Goal: Find specific fact: Find specific fact

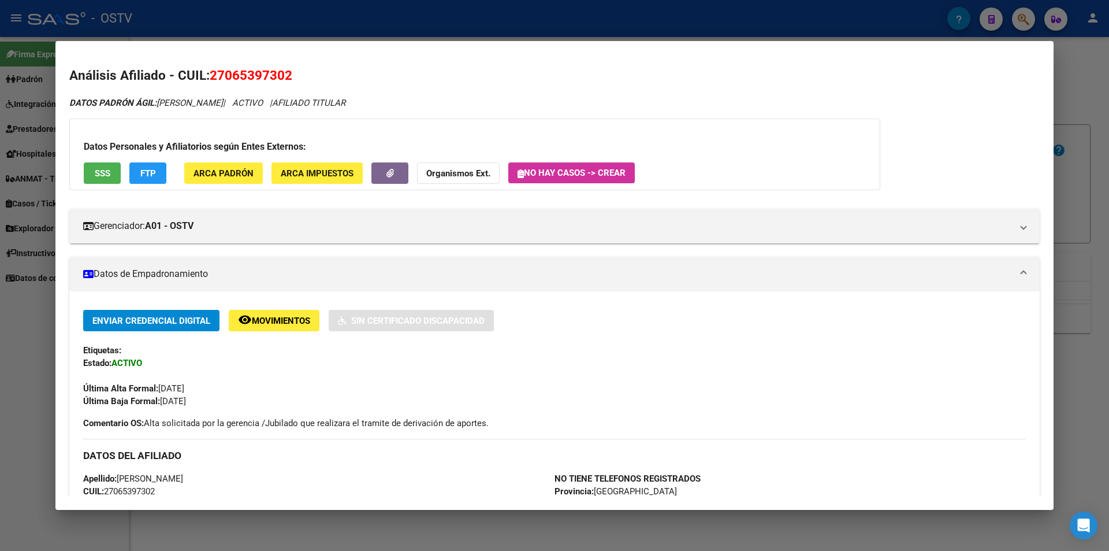
click at [266, 26] on div at bounding box center [554, 275] width 1109 height 551
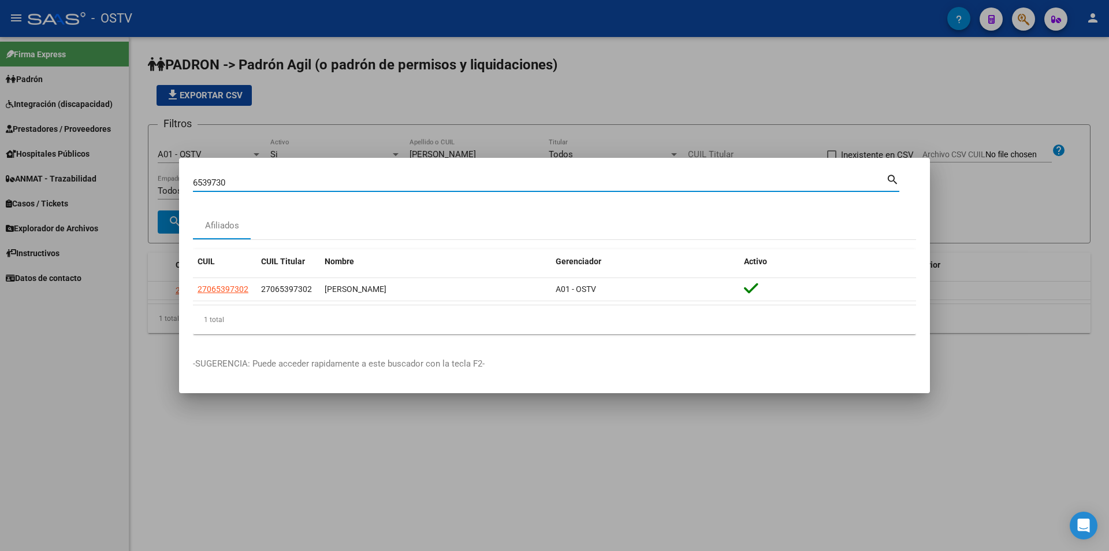
drag, startPoint x: 239, startPoint y: 180, endPoint x: 159, endPoint y: 187, distance: 80.0
click at [159, 187] on div "6539730 Buscar (apellido, dni, cuil, nro traspaso, cuit, obra social) search Af…" at bounding box center [554, 275] width 1109 height 551
paste input "32141016"
type input "32141016"
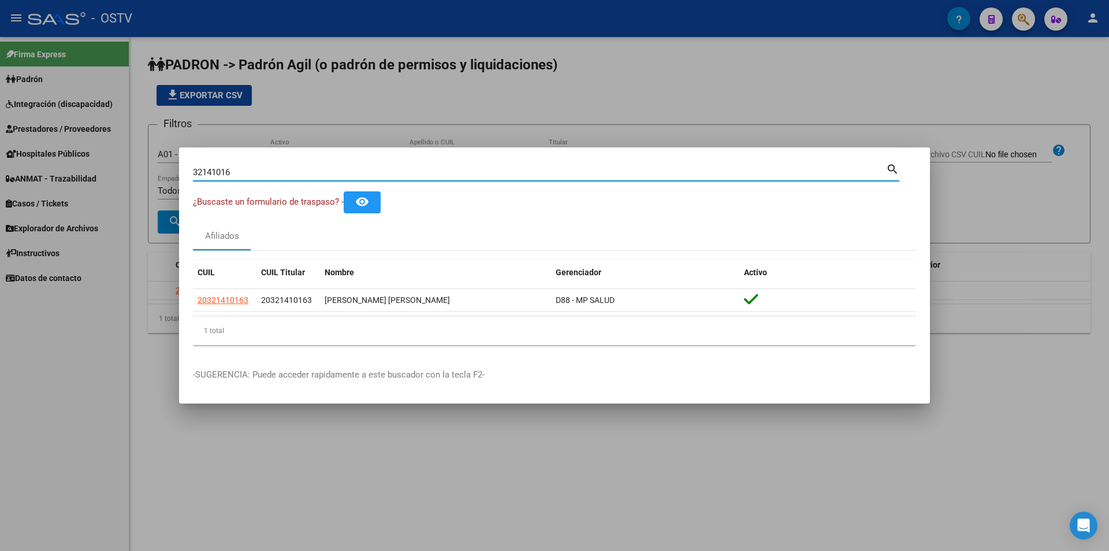
click at [366, 125] on div at bounding box center [554, 275] width 1109 height 551
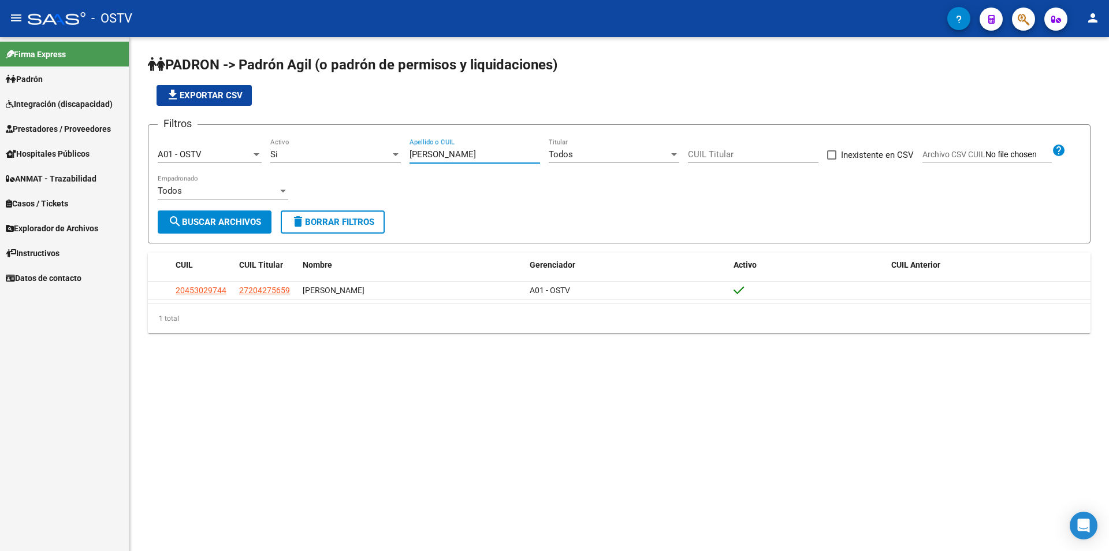
drag, startPoint x: 444, startPoint y: 157, endPoint x: 374, endPoint y: 153, distance: 70.1
click at [375, 153] on div "Filtros A01 - OSTV Seleccionar Gerenciador Si Activo [PERSON_NAME] Apellido o C…" at bounding box center [619, 172] width 923 height 76
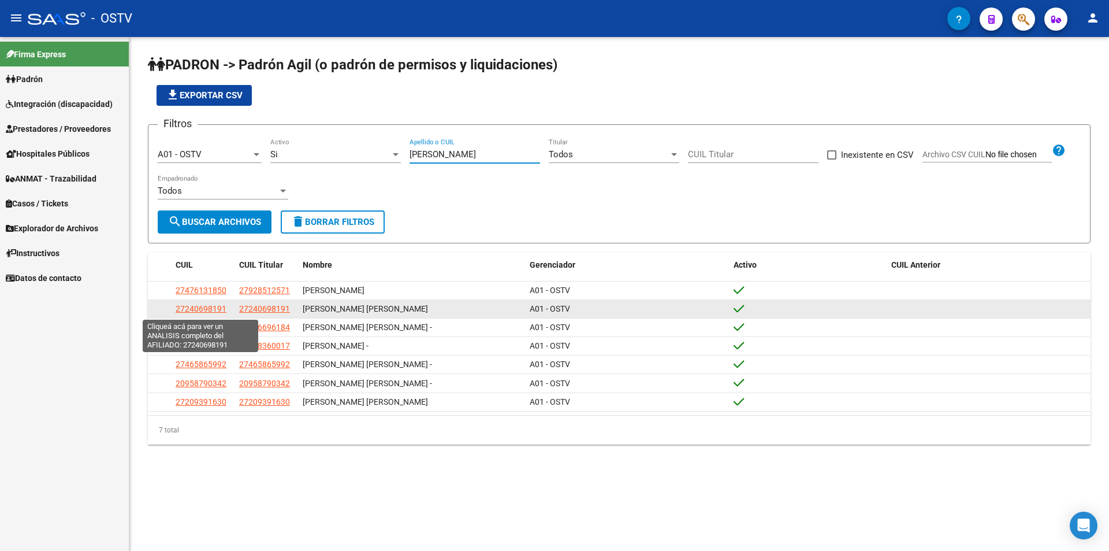
type input "[PERSON_NAME]"
click at [217, 308] on span "27240698191" at bounding box center [201, 308] width 51 height 9
type textarea "27240698191"
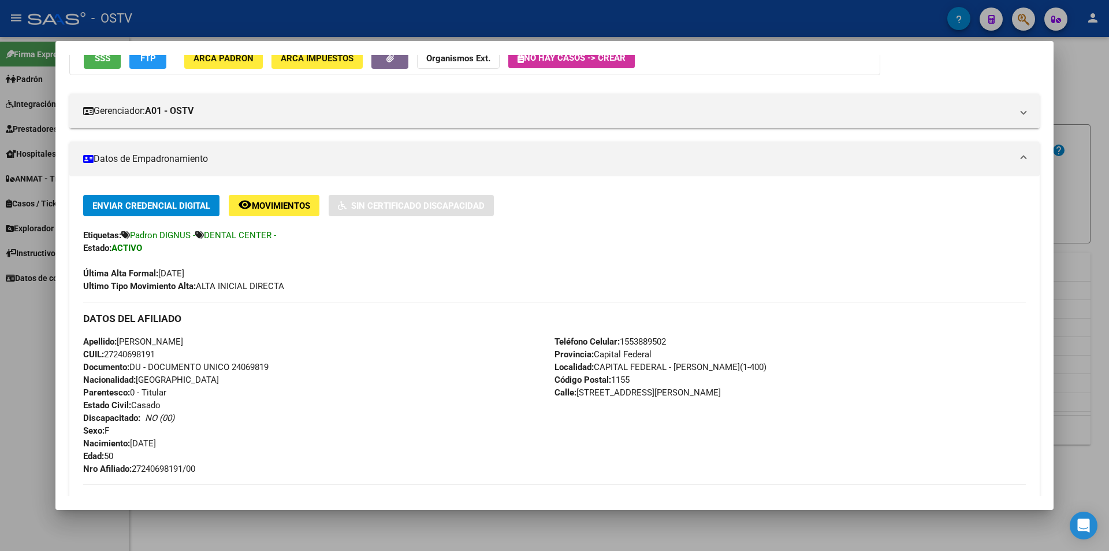
scroll to position [231, 0]
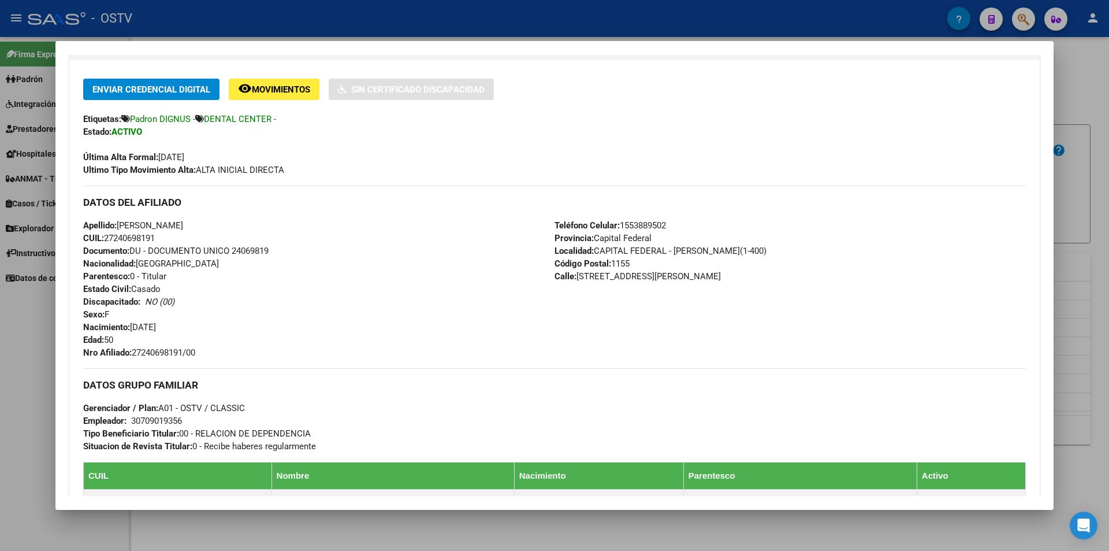
click at [259, 254] on span "Documento: DU - DOCUMENTO UNICO 24069819" at bounding box center [175, 251] width 185 height 10
copy span "24069819"
click at [167, 344] on div "Apellido: [PERSON_NAME] CUIL: 27240698191 Documento: DU - DOCUMENTO UNICO 24069…" at bounding box center [318, 289] width 471 height 140
click at [167, 348] on span "Nro Afiliado: 27240698191/00" at bounding box center [139, 352] width 112 height 10
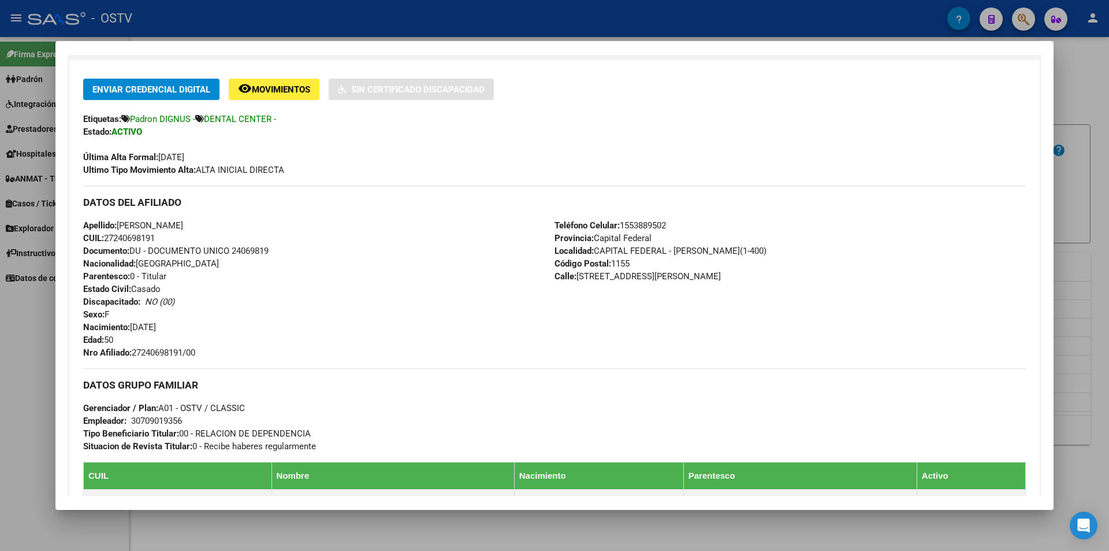
click at [167, 348] on span "Nro Afiliado: 27240698191/00" at bounding box center [139, 352] width 112 height 10
copy span "27240698191"
click at [372, 21] on div at bounding box center [554, 275] width 1109 height 551
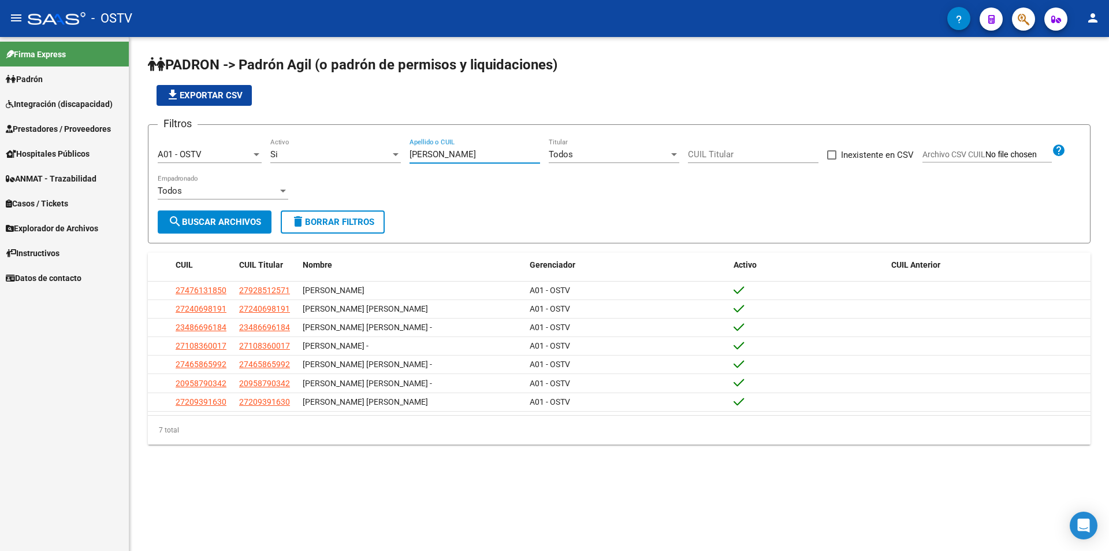
drag, startPoint x: 465, startPoint y: 151, endPoint x: 264, endPoint y: 127, distance: 202.5
click at [288, 128] on form "Filtros A01 - OSTV Seleccionar Gerenciador Si Activo [PERSON_NAME] Apellido o C…" at bounding box center [619, 183] width 943 height 119
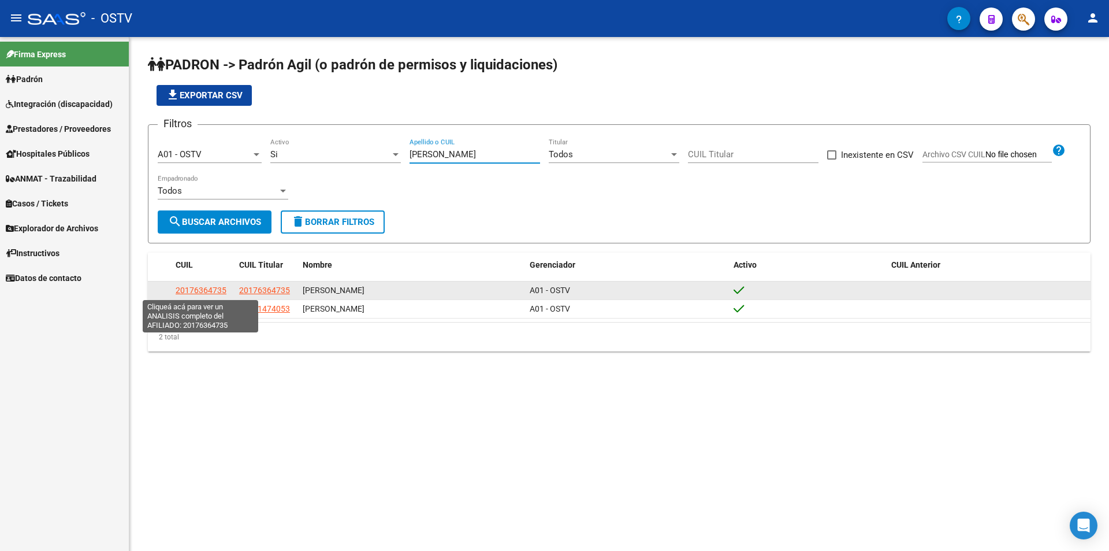
type input "[PERSON_NAME]"
click at [222, 290] on span "20176364735" at bounding box center [201, 289] width 51 height 9
type textarea "20176364735"
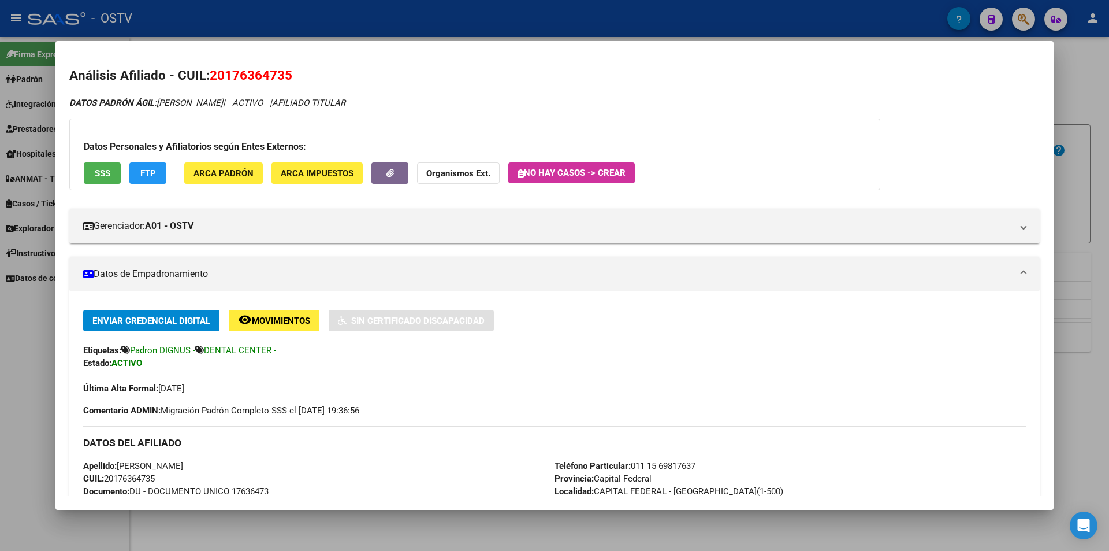
scroll to position [289, 0]
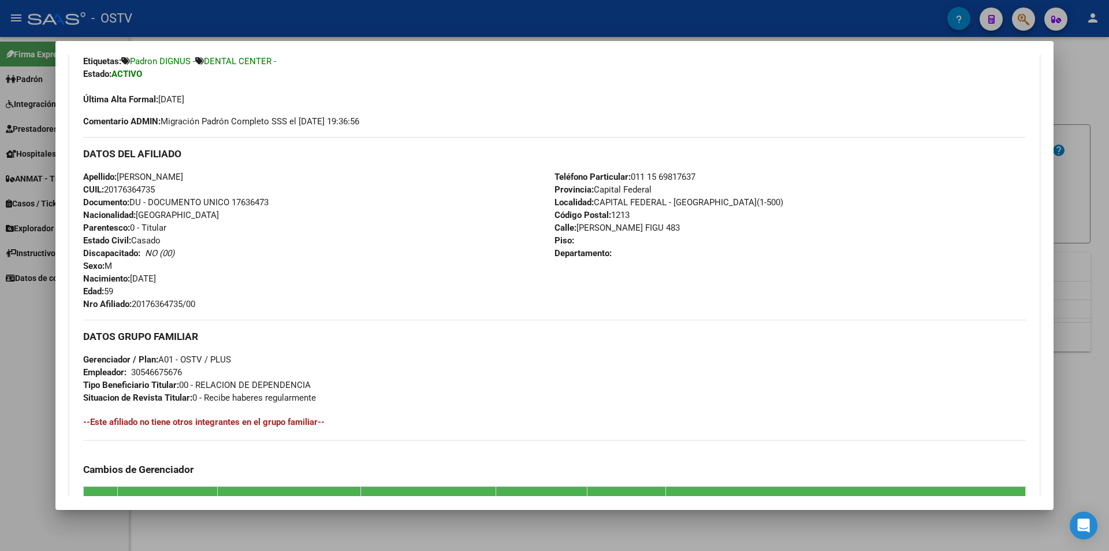
drag, startPoint x: 133, startPoint y: 303, endPoint x: 231, endPoint y: 305, distance: 97.6
click at [231, 305] on div "Apellido: [PERSON_NAME] CUIL: 20176364735 Documento: DU - DOCUMENTO UNICO 17636…" at bounding box center [318, 240] width 471 height 140
copy span "20176364735/00"
